Goal: Navigation & Orientation: Find specific page/section

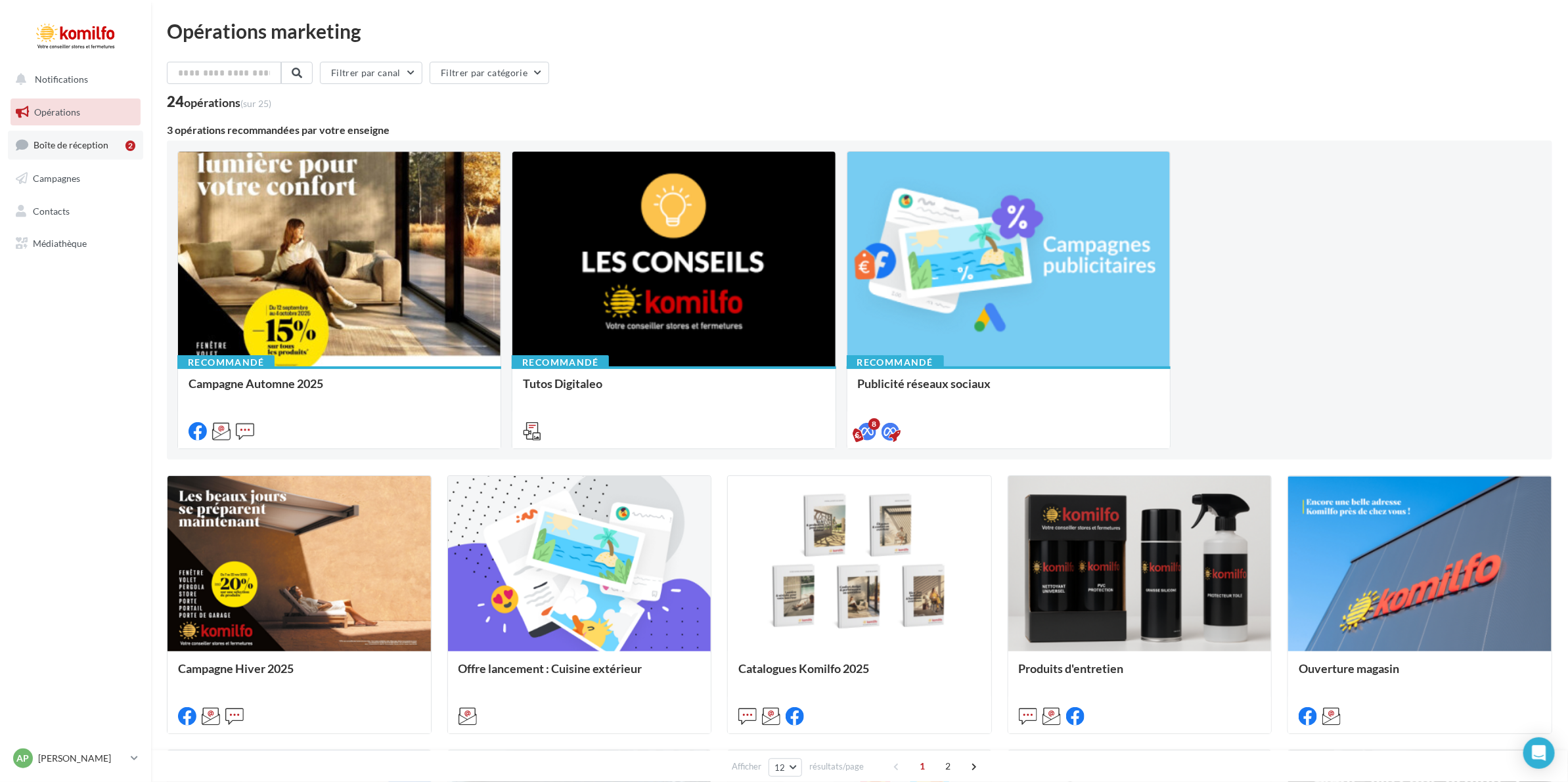
click at [81, 151] on link "Boîte de réception 2" at bounding box center [75, 144] width 136 height 28
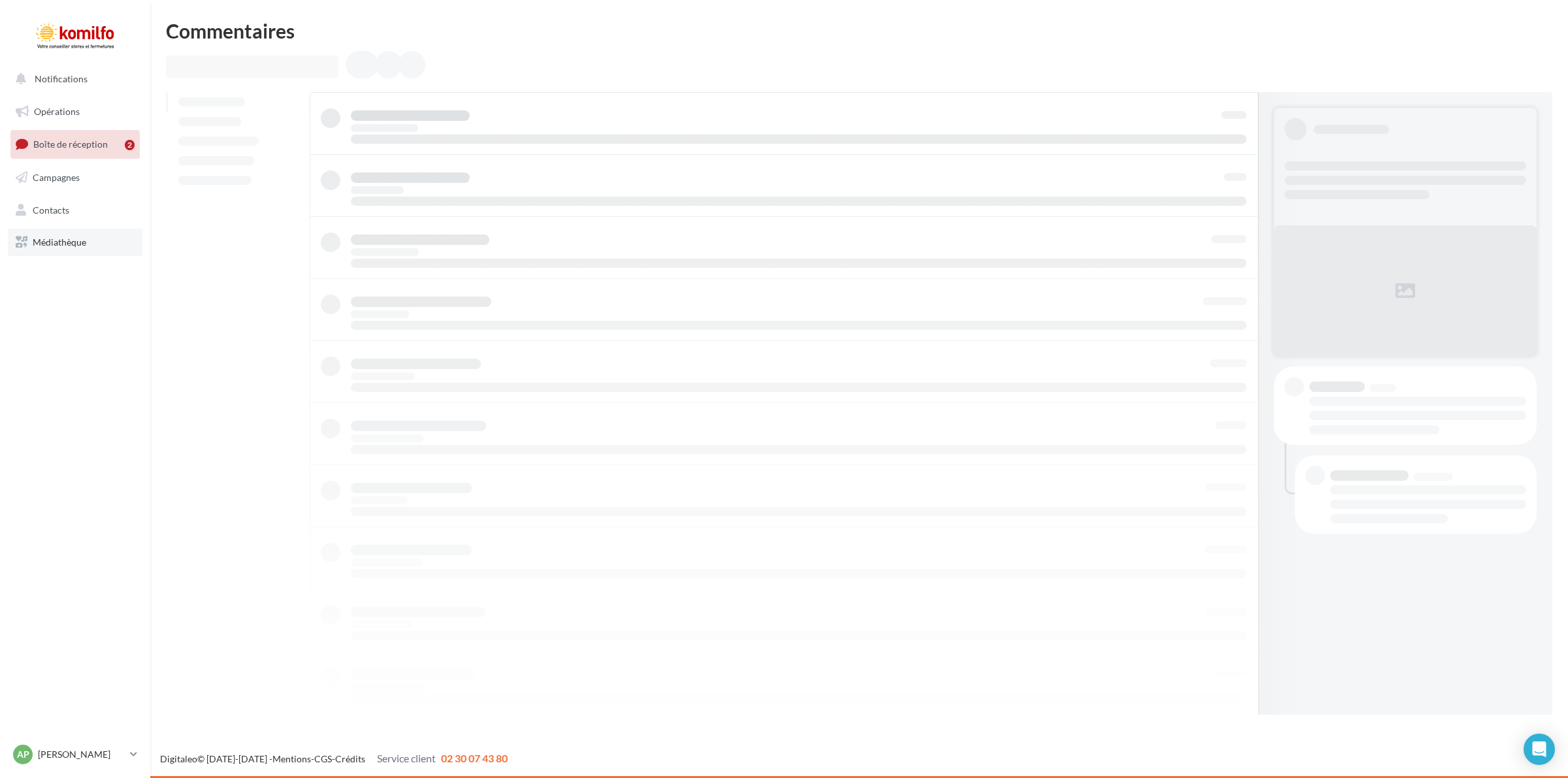
click at [67, 233] on link "Médiathèque" at bounding box center [75, 243] width 135 height 28
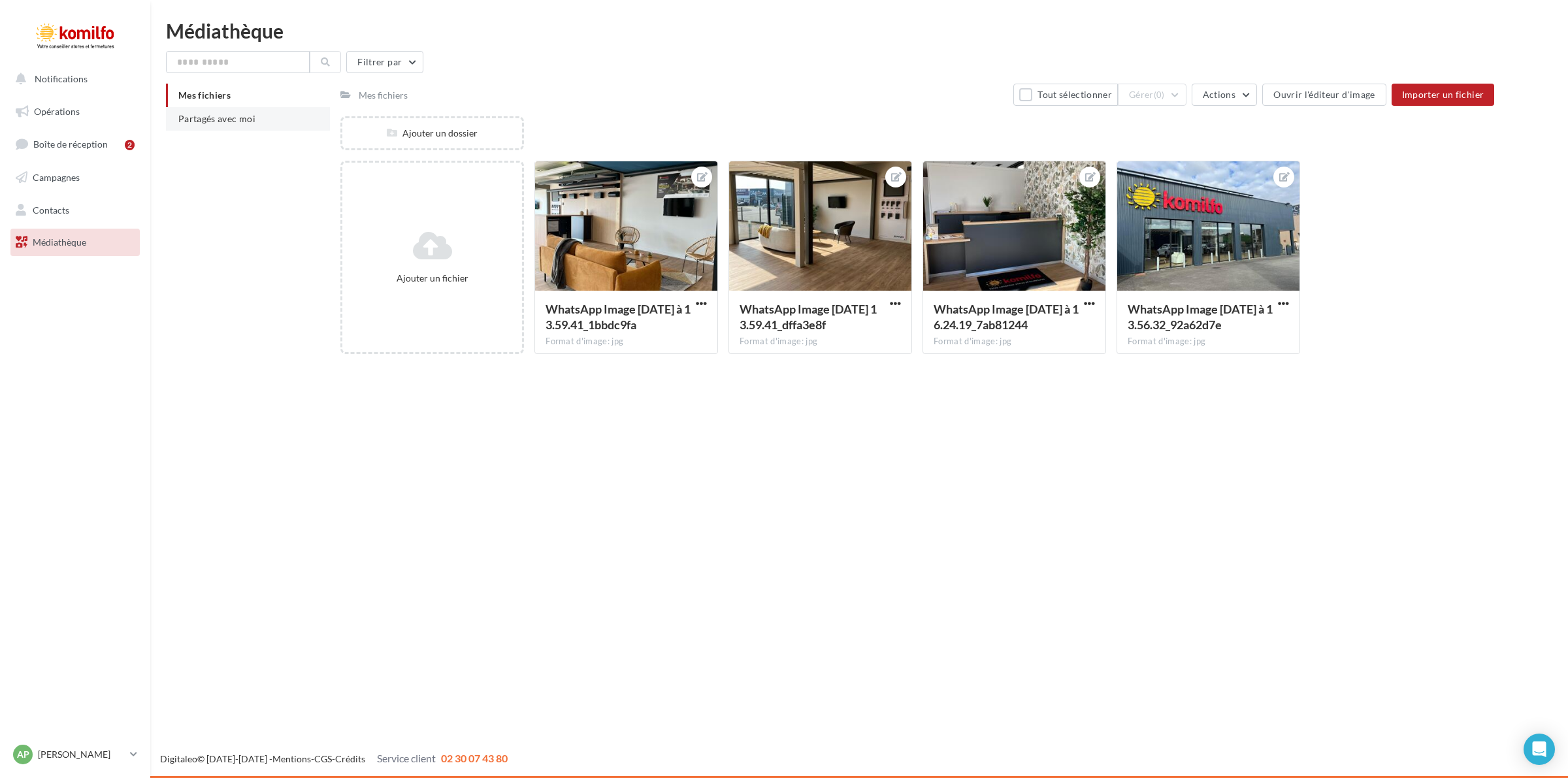
click at [237, 119] on span "Partagés avec moi" at bounding box center [217, 118] width 78 height 11
